Goal: Task Accomplishment & Management: Complete application form

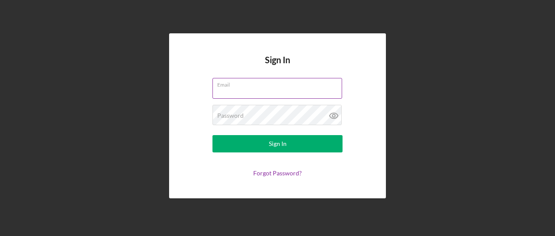
click at [240, 91] on input "Email" at bounding box center [277, 88] width 130 height 21
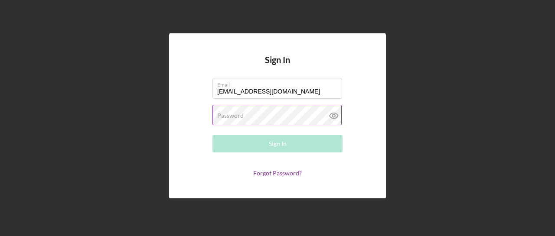
type input "dalewayne71@gmail.com"
click at [239, 112] on label "Password" at bounding box center [230, 115] width 26 height 7
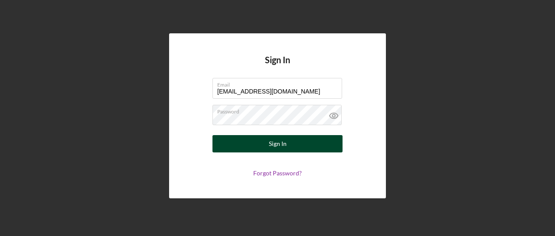
click at [283, 142] on div "Sign In" at bounding box center [278, 143] width 18 height 17
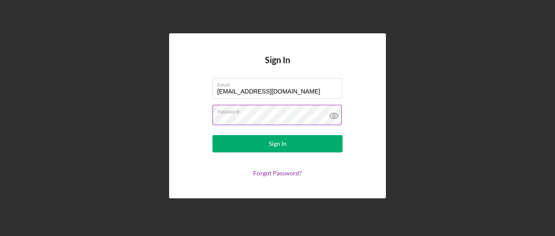
click at [212, 135] on button "Sign In" at bounding box center [277, 143] width 130 height 17
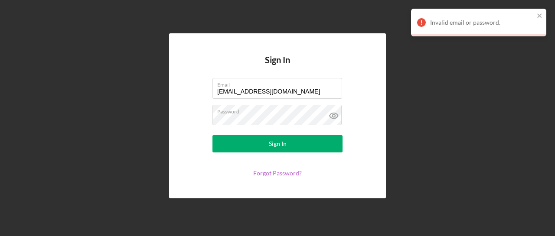
click at [285, 175] on link "Forgot Password?" at bounding box center [277, 172] width 49 height 7
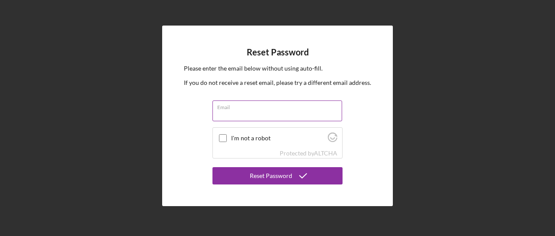
click at [255, 108] on label "Email" at bounding box center [279, 106] width 125 height 10
click at [255, 108] on input "Email" at bounding box center [277, 111] width 130 height 21
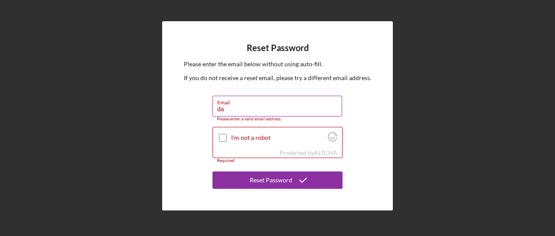
type input "[EMAIL_ADDRESS][DOMAIN_NAME]"
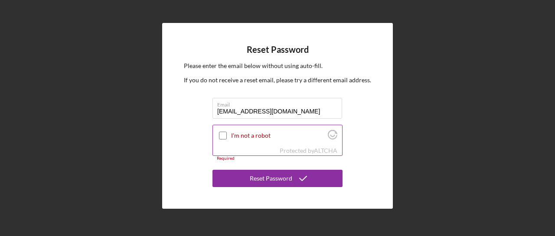
click at [221, 136] on input "I'm not a robot" at bounding box center [223, 136] width 8 height 8
checkbox input "true"
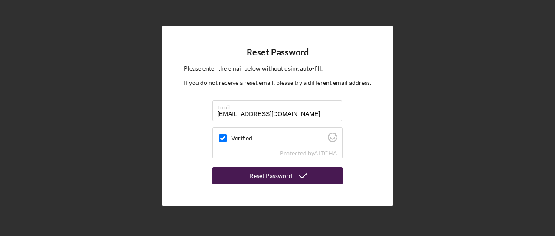
click at [263, 174] on div "Reset Password" at bounding box center [271, 175] width 42 height 17
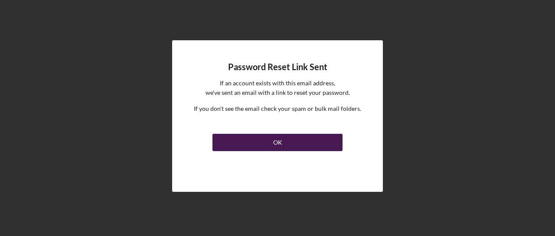
click at [289, 143] on button "OK" at bounding box center [277, 142] width 130 height 17
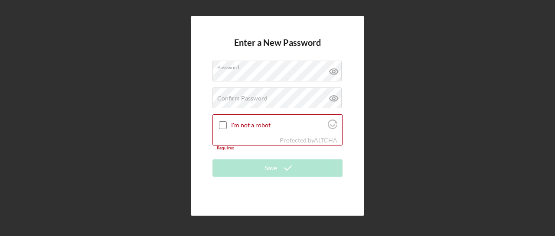
click at [347, 150] on div "Enter a New Password Password Confirm Password Passwords do not match. I'm not …" at bounding box center [277, 115] width 173 height 199
click at [253, 102] on label "Confirm Password" at bounding box center [242, 98] width 50 height 7
click at [223, 126] on input "I'm not a robot" at bounding box center [223, 125] width 8 height 8
checkbox input "true"
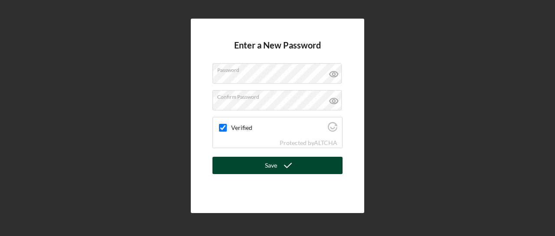
click at [266, 165] on div "Save" at bounding box center [271, 165] width 12 height 17
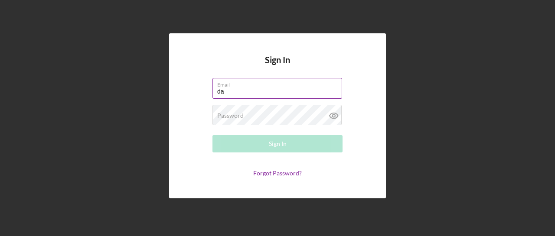
type input "[EMAIL_ADDRESS][DOMAIN_NAME]"
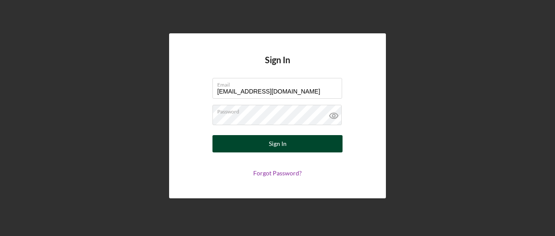
click at [278, 148] on div "Sign In" at bounding box center [278, 143] width 18 height 17
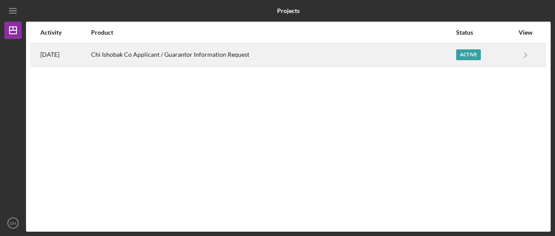
click at [346, 60] on div "Chi Ishobak Co Applicant / Guarantor Information Request" at bounding box center [273, 55] width 364 height 22
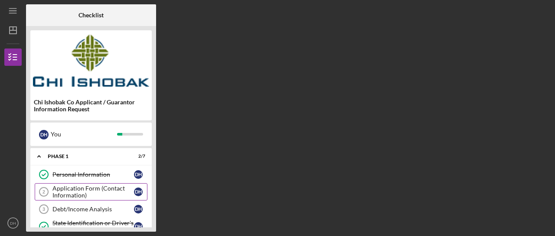
click at [88, 189] on div "Application Form (Contact Information)" at bounding box center [92, 192] width 81 height 14
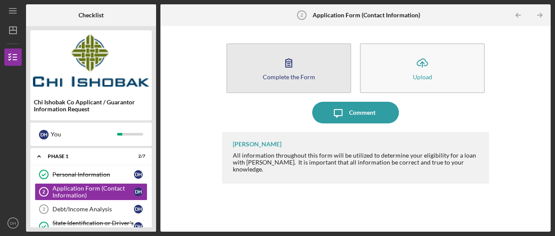
click at [327, 68] on button "Complete the Form Form" at bounding box center [288, 68] width 125 height 50
click at [292, 75] on div "Complete the Form" at bounding box center [289, 77] width 52 height 6
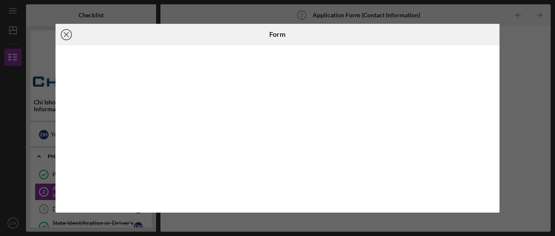
click at [67, 35] on line at bounding box center [66, 34] width 4 height 4
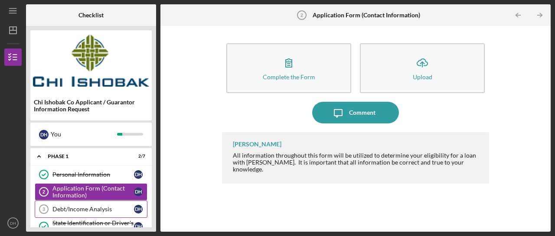
click at [80, 207] on div "Debt/Income Analysis" at bounding box center [92, 209] width 81 height 7
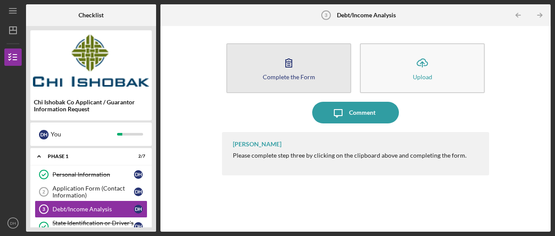
click at [287, 69] on icon "button" at bounding box center [289, 63] width 22 height 22
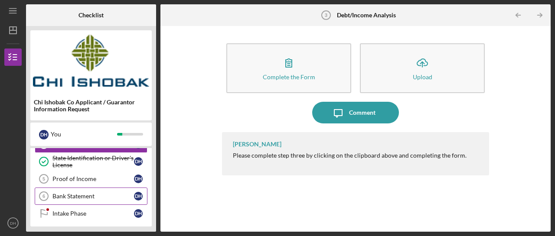
scroll to position [65, 0]
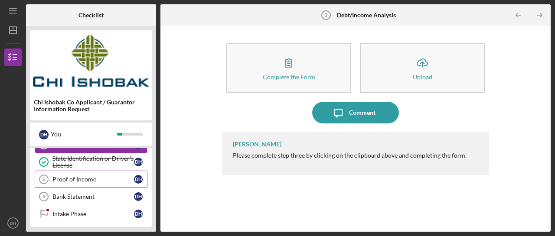
click at [92, 178] on div "Proof of Income" at bounding box center [92, 179] width 81 height 7
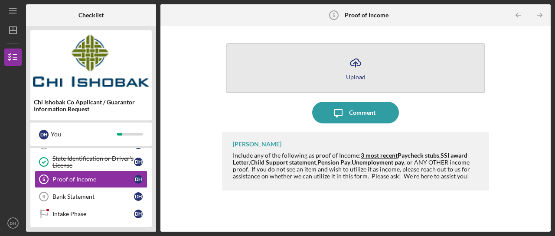
click at [351, 70] on icon "Icon/Upload" at bounding box center [355, 63] width 22 height 22
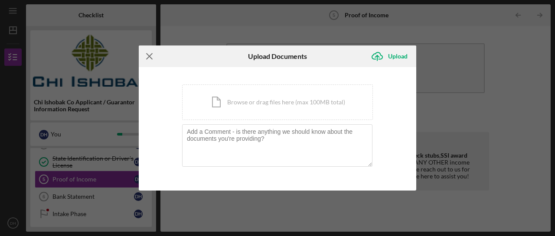
click at [151, 58] on line at bounding box center [149, 56] width 6 height 6
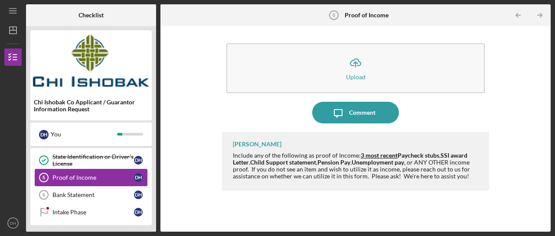
scroll to position [66, 0]
click at [83, 178] on div "Proof of Income" at bounding box center [92, 178] width 81 height 7
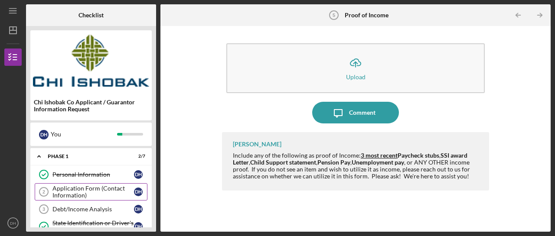
click at [83, 191] on div "Application Form (Contact Information)" at bounding box center [92, 192] width 81 height 14
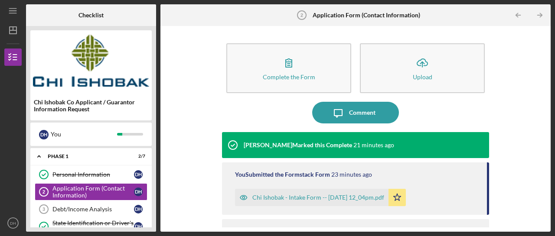
scroll to position [35, 0]
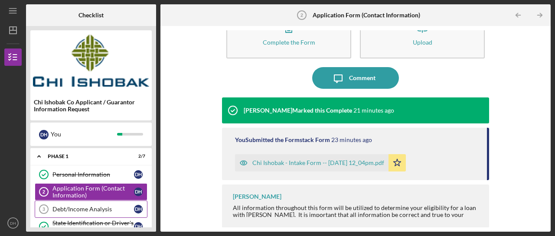
click at [77, 208] on div "Debt/Income Analysis" at bounding box center [92, 209] width 81 height 7
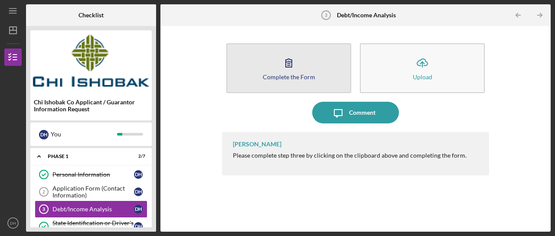
click at [299, 72] on button "Complete the Form Form" at bounding box center [288, 68] width 125 height 50
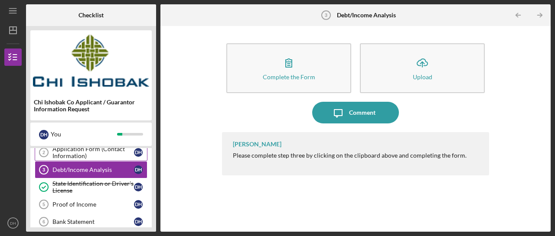
scroll to position [38, 0]
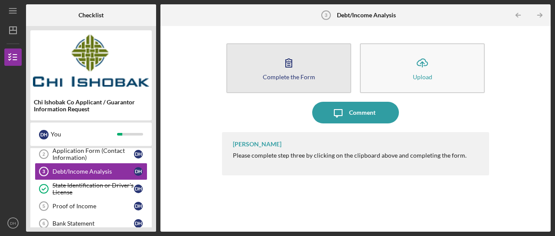
click at [298, 65] on icon "button" at bounding box center [289, 63] width 22 height 22
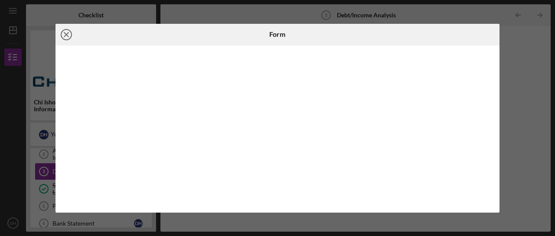
click at [65, 33] on line at bounding box center [66, 34] width 4 height 4
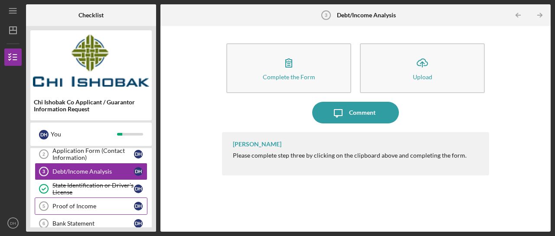
click at [81, 204] on div "Proof of Income" at bounding box center [92, 206] width 81 height 7
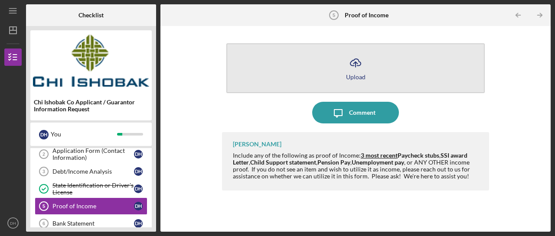
click at [351, 77] on div "Upload" at bounding box center [355, 77] width 19 height 6
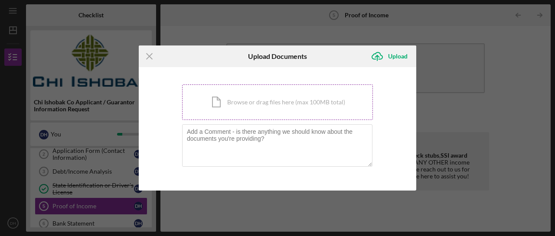
click at [280, 105] on div "Icon/Document Browse or drag files here (max 100MB total) Tap to choose files o…" at bounding box center [277, 102] width 191 height 36
click at [396, 55] on div "Upload" at bounding box center [397, 56] width 19 height 17
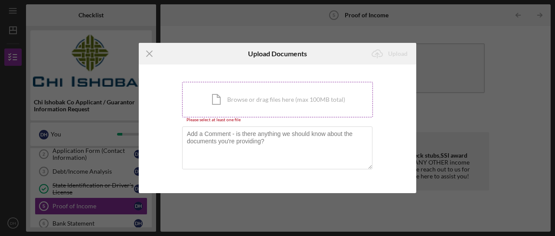
click at [270, 97] on div "Icon/Document Browse or drag files here (max 100MB total) Tap to choose files o…" at bounding box center [277, 100] width 191 height 36
click at [148, 53] on line at bounding box center [149, 54] width 6 height 6
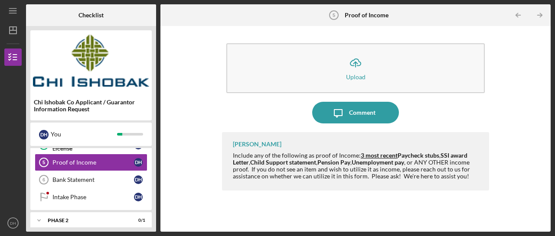
scroll to position [75, 0]
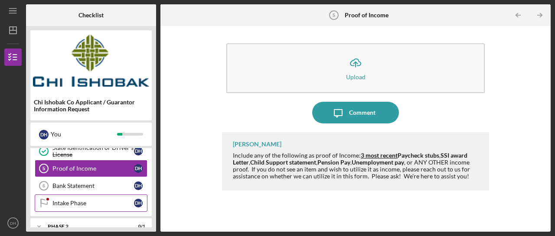
click at [89, 201] on div "Intake Phase" at bounding box center [92, 203] width 81 height 7
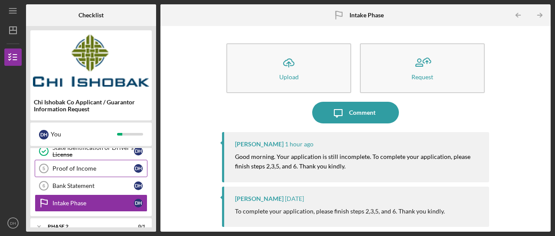
click at [79, 168] on div "Proof of Income" at bounding box center [92, 168] width 81 height 7
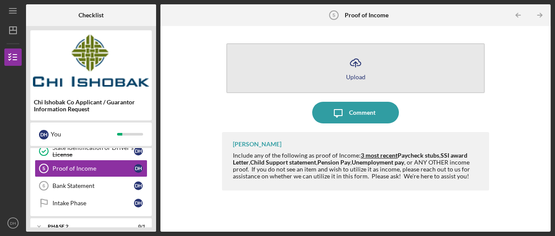
click at [365, 65] on icon "Icon/Upload" at bounding box center [355, 63] width 22 height 22
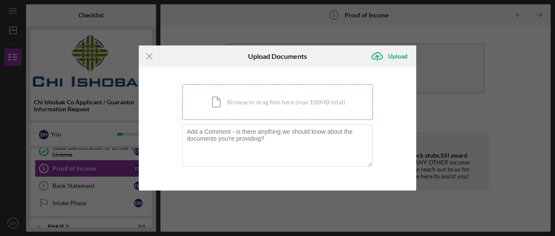
click at [267, 101] on div "Icon/Document Browse or drag files here (max 100MB total) Tap to choose files o…" at bounding box center [277, 102] width 191 height 36
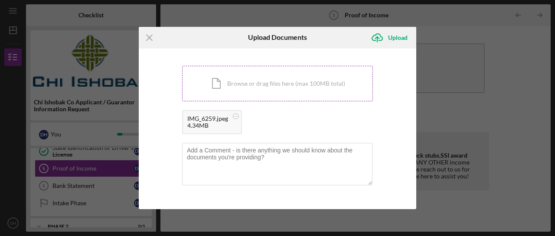
click at [248, 81] on div "Icon/Document Browse or drag files here (max 100MB total) Tap to choose files o…" at bounding box center [277, 84] width 191 height 36
click at [270, 84] on div "Icon/Document Browse or drag files here (max 100MB total) Tap to choose files o…" at bounding box center [277, 84] width 191 height 36
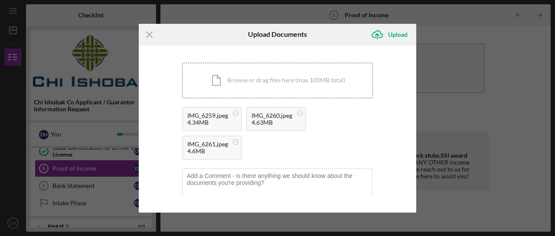
click at [286, 82] on div "Icon/Document Browse or drag files here (max 100MB total) Tap to choose files o…" at bounding box center [277, 81] width 191 height 36
click at [281, 85] on div "Icon/Document Browse or drag files here (max 100MB total) Tap to choose files o…" at bounding box center [277, 81] width 191 height 36
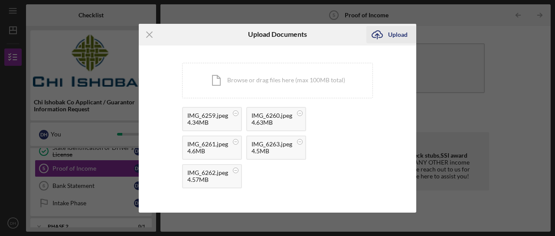
click at [392, 36] on div "Upload" at bounding box center [397, 34] width 19 height 17
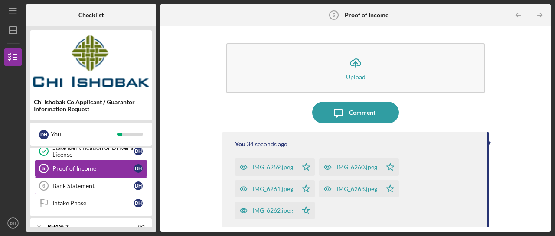
click at [82, 182] on div "Bank Statement" at bounding box center [92, 185] width 81 height 7
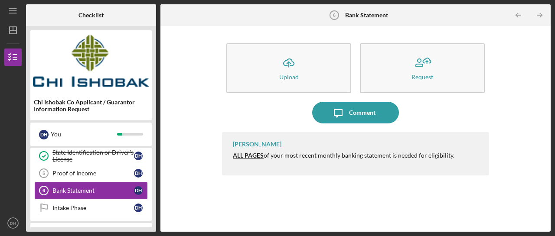
scroll to position [70, 0]
click at [85, 188] on div "Bank Statement" at bounding box center [92, 191] width 81 height 7
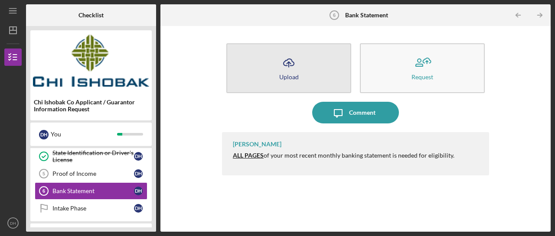
click at [291, 71] on icon "Icon/Upload" at bounding box center [289, 63] width 22 height 22
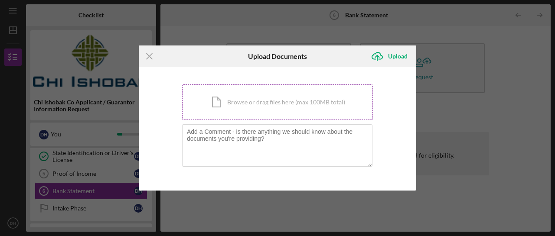
click at [257, 102] on div "Icon/Document Browse or drag files here (max 100MB total) Tap to choose files o…" at bounding box center [277, 102] width 191 height 36
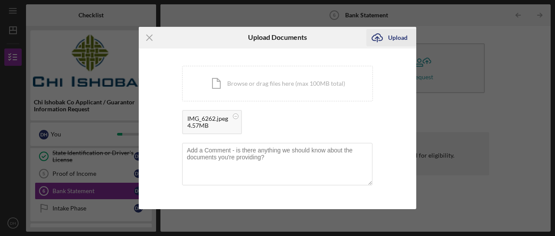
click at [391, 39] on div "Upload" at bounding box center [397, 37] width 19 height 17
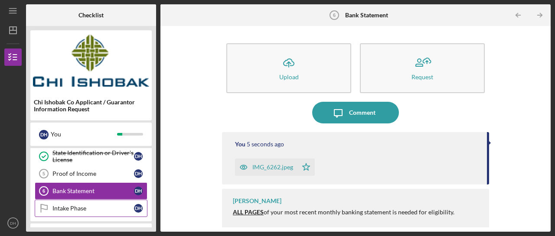
click at [84, 208] on div "Intake Phase" at bounding box center [92, 208] width 81 height 7
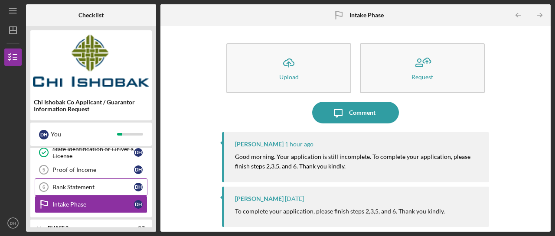
scroll to position [75, 0]
click at [96, 169] on div "Proof of Income" at bounding box center [92, 169] width 81 height 7
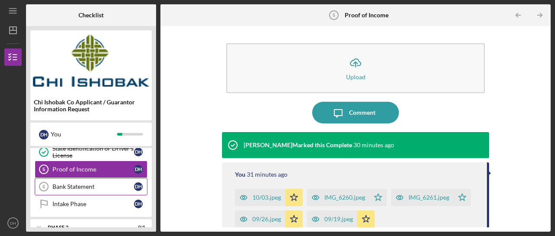
click at [91, 184] on div "Bank Statement" at bounding box center [92, 186] width 81 height 7
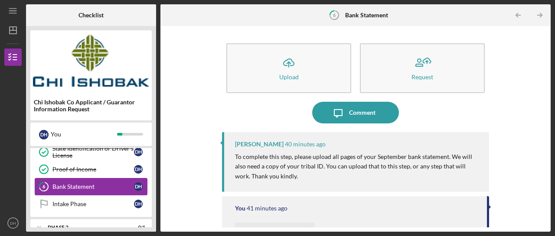
click at [88, 187] on div "Bank Statement" at bounding box center [92, 186] width 81 height 7
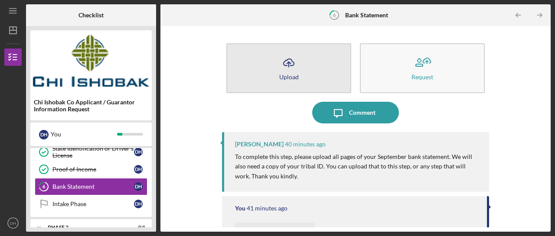
click at [300, 68] on button "Icon/Upload Upload" at bounding box center [288, 68] width 125 height 50
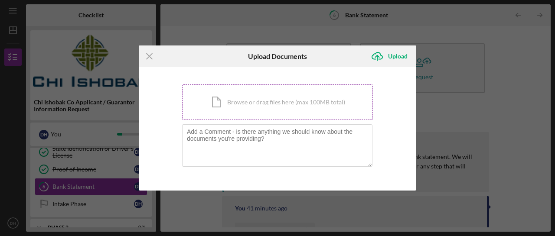
click at [284, 103] on div "Icon/Document Browse or drag files here (max 100MB total) Tap to choose files o…" at bounding box center [277, 102] width 191 height 36
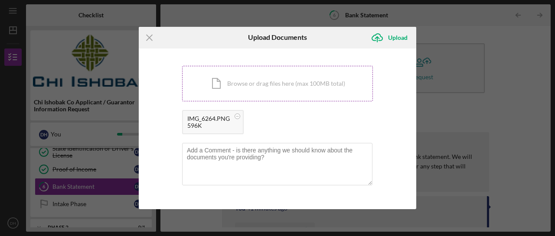
click at [287, 81] on div "Icon/Document Browse or drag files here (max 100MB total) Tap to choose files o…" at bounding box center [277, 84] width 191 height 36
click at [288, 80] on div "Icon/Document Browse or drag files here (max 100MB total) Tap to choose files o…" at bounding box center [277, 84] width 191 height 36
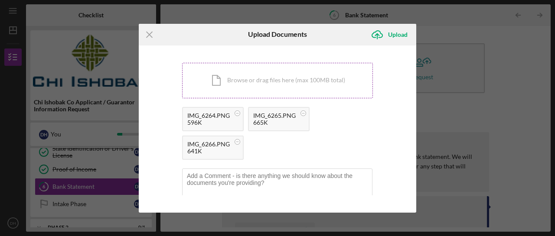
click at [276, 83] on div "Icon/Document Browse or drag files here (max 100MB total) Tap to choose files o…" at bounding box center [277, 81] width 191 height 36
click at [308, 82] on div "Icon/Document Browse or drag files here (max 100MB total) Tap to choose files o…" at bounding box center [277, 81] width 191 height 36
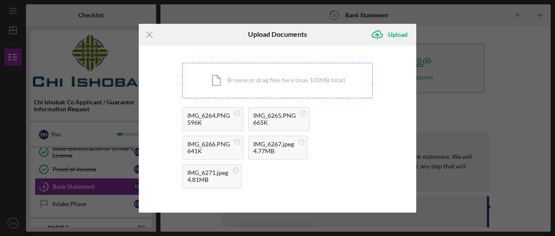
click at [300, 79] on div "Icon/Document Browse or drag files here (max 100MB total) Tap to choose files o…" at bounding box center [277, 81] width 191 height 36
click at [270, 87] on div "Icon/Document Browse or drag files here (max 100MB total) Tap to choose files o…" at bounding box center [277, 81] width 191 height 36
click at [295, 79] on div "Icon/Document Browse or drag files here (max 100MB total) Tap to choose files o…" at bounding box center [277, 81] width 191 height 36
click at [392, 33] on div "Upload" at bounding box center [397, 34] width 19 height 17
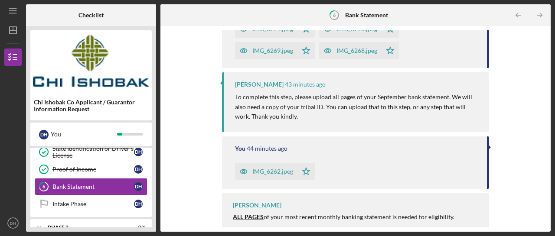
scroll to position [191, 0]
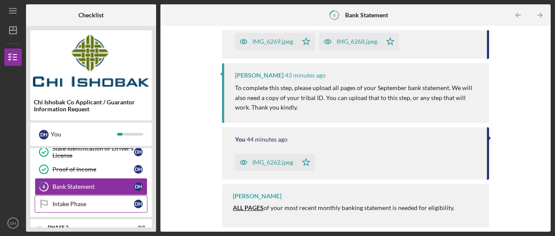
click at [68, 204] on div "Intake Phase" at bounding box center [92, 204] width 81 height 7
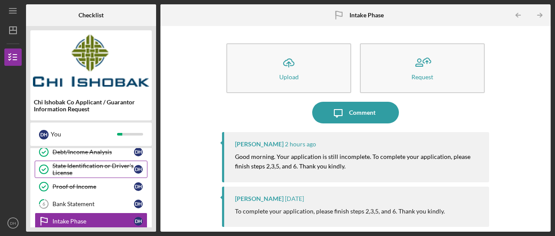
scroll to position [56, 0]
